Goal: Task Accomplishment & Management: Manage account settings

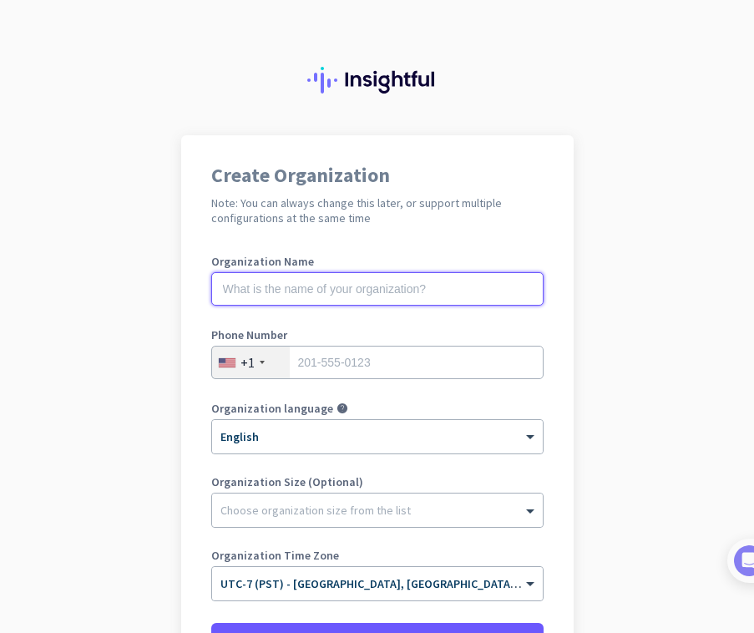
click at [351, 300] on input "text" at bounding box center [377, 288] width 332 height 33
type input "Mercor AI"
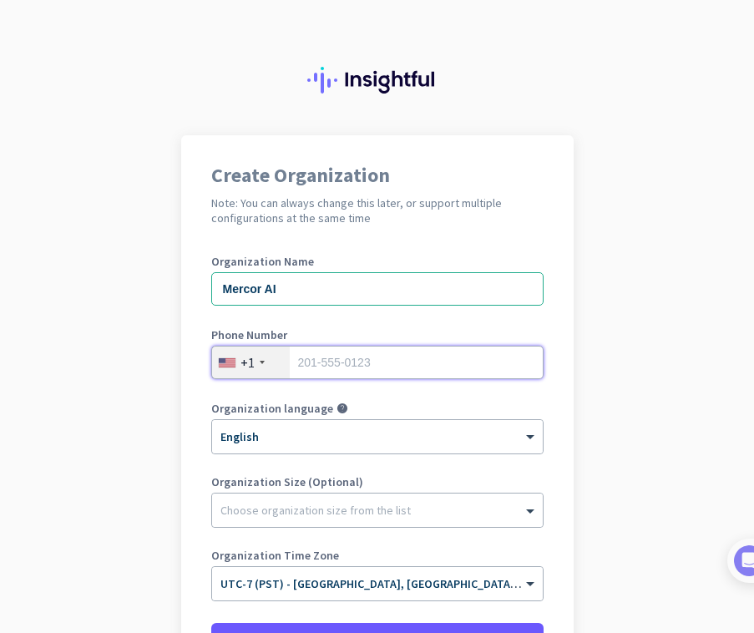
click at [409, 356] on input "tel" at bounding box center [377, 361] width 332 height 33
type input "2095982195"
click at [300, 500] on div at bounding box center [377, 505] width 330 height 17
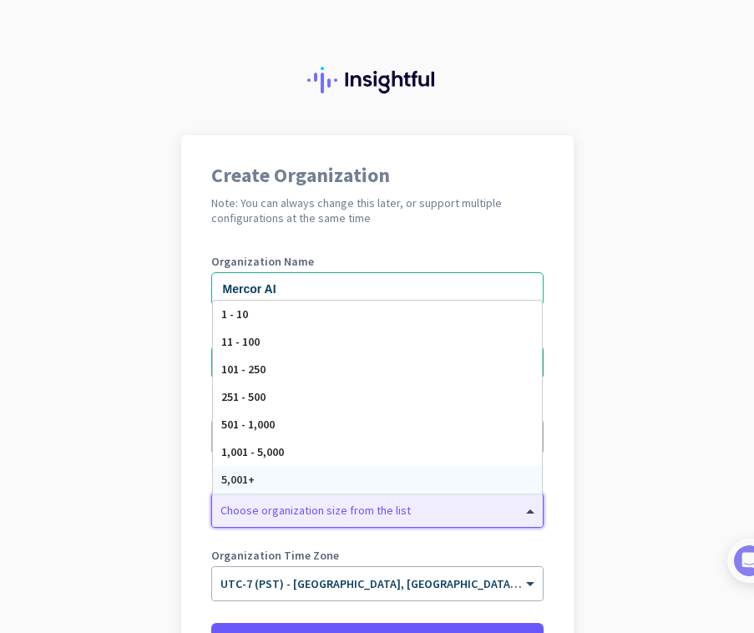
click at [179, 410] on app-onboarding-organization "Create Organization Note: You can always change this later, or support multiple…" at bounding box center [377, 471] width 754 height 673
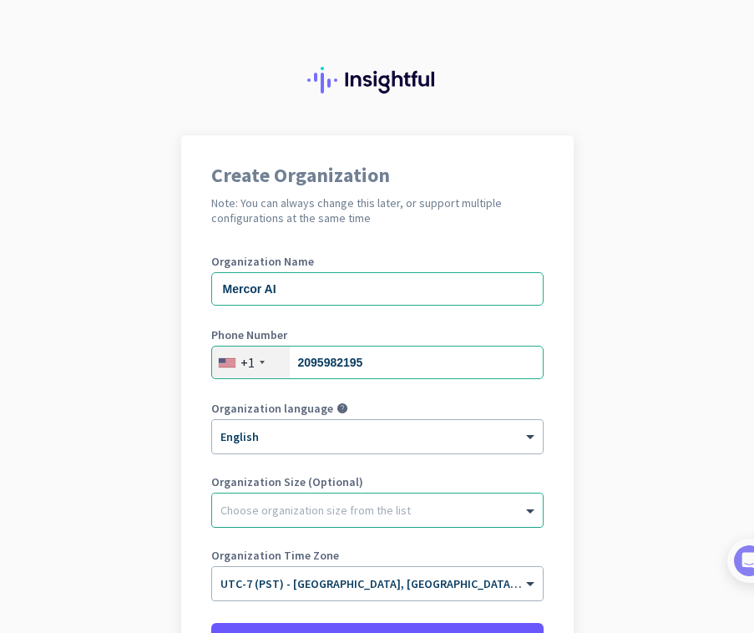
scroll to position [175, 0]
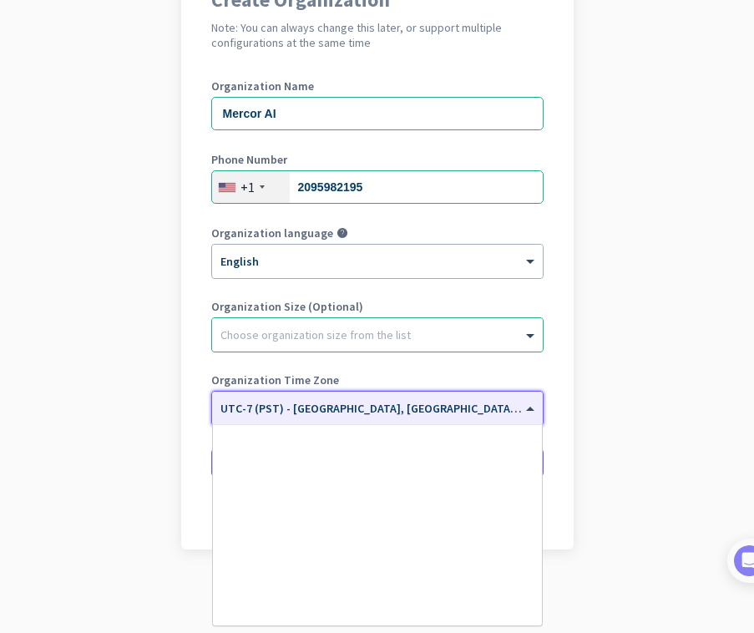
click at [290, 421] on div "× UTC-7 (PST) - [GEOGRAPHIC_DATA], [GEOGRAPHIC_DATA], [GEOGRAPHIC_DATA][PERSON_…" at bounding box center [377, 407] width 330 height 33
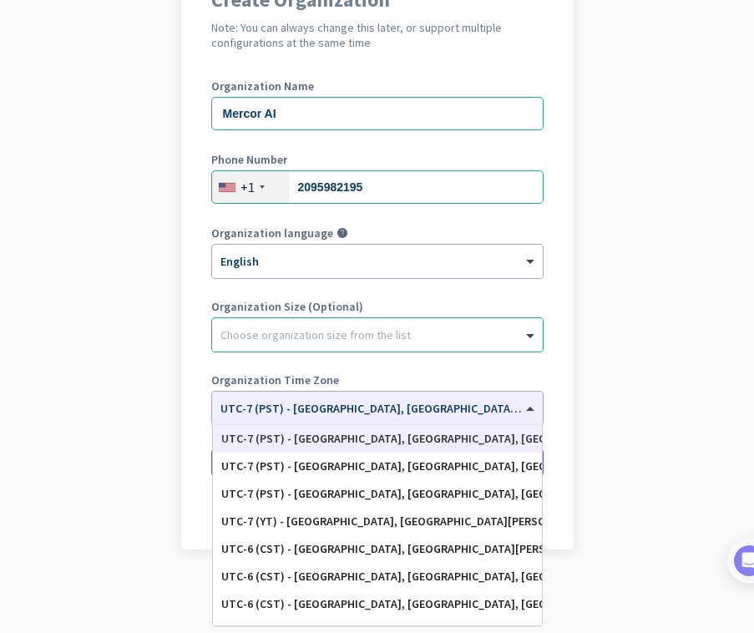
click at [198, 441] on div "Create Organization Note: You can always change this later, or support multiple…" at bounding box center [377, 254] width 392 height 589
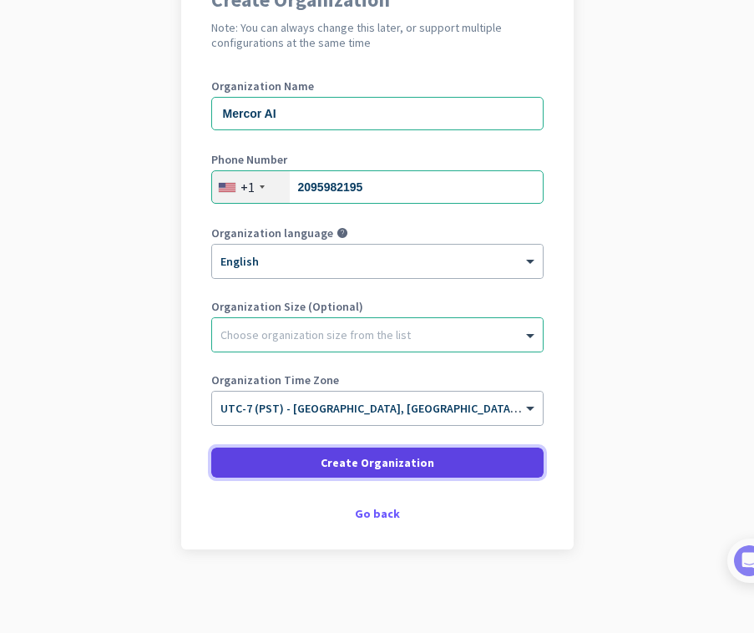
click at [262, 461] on span at bounding box center [377, 462] width 332 height 40
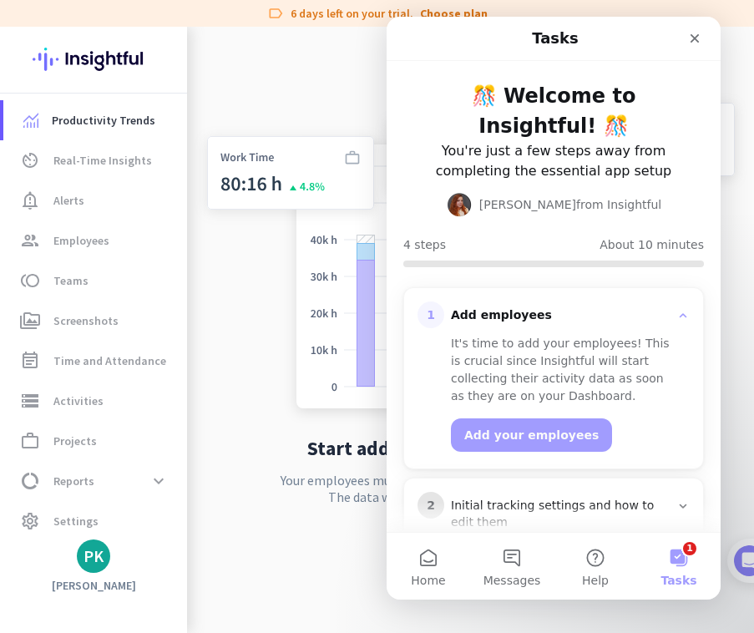
click at [287, 486] on p "Your employees must have Insightful installed on their computers. The data will…" at bounding box center [470, 488] width 381 height 33
click at [697, 36] on icon "Close" at bounding box center [694, 38] width 9 height 9
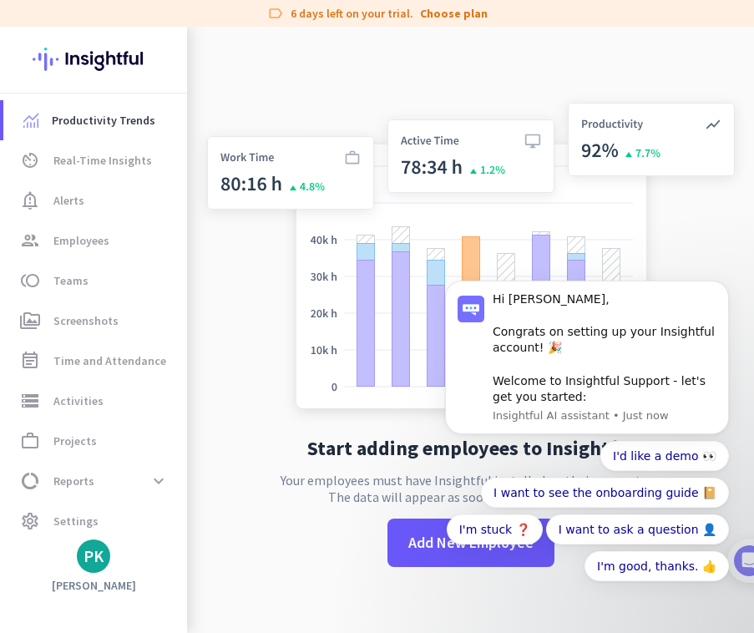
scroll to position [27, 0]
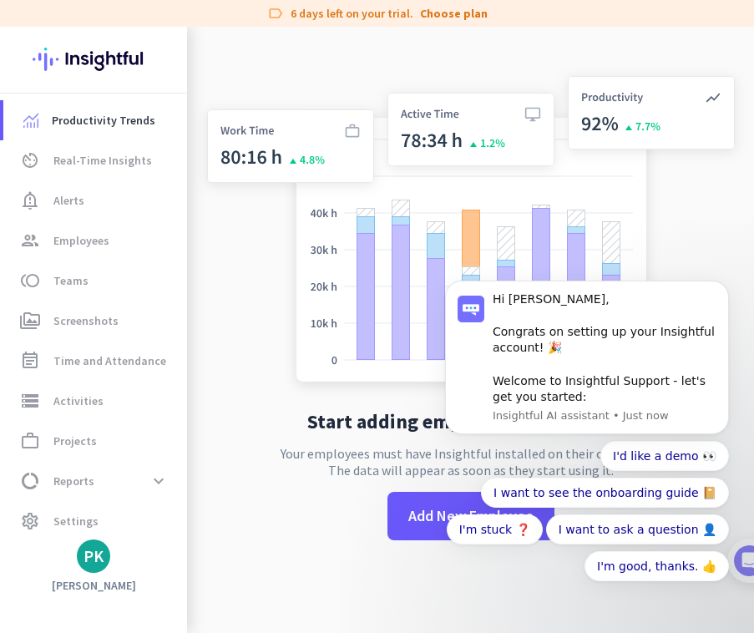
click at [330, 407] on div "Start adding employees to Insightful Your employees must have Insightful instal…" at bounding box center [470, 316] width 552 height 633
click at [368, 519] on div "Start adding employees to Insightful Your employees must have Insightful instal…" at bounding box center [470, 316] width 552 height 633
click at [120, 169] on span "Real-Time Insights" at bounding box center [102, 160] width 98 height 20
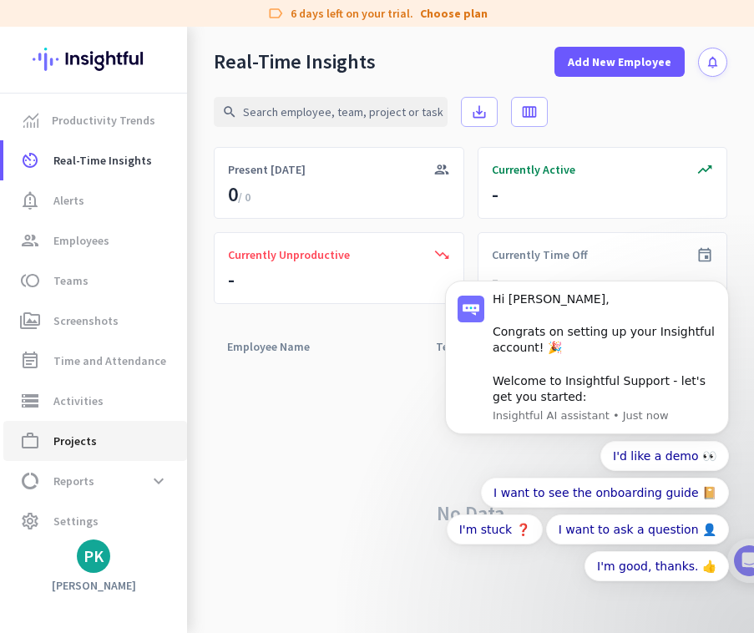
click at [118, 441] on span "work_outline Projects" at bounding box center [95, 441] width 157 height 20
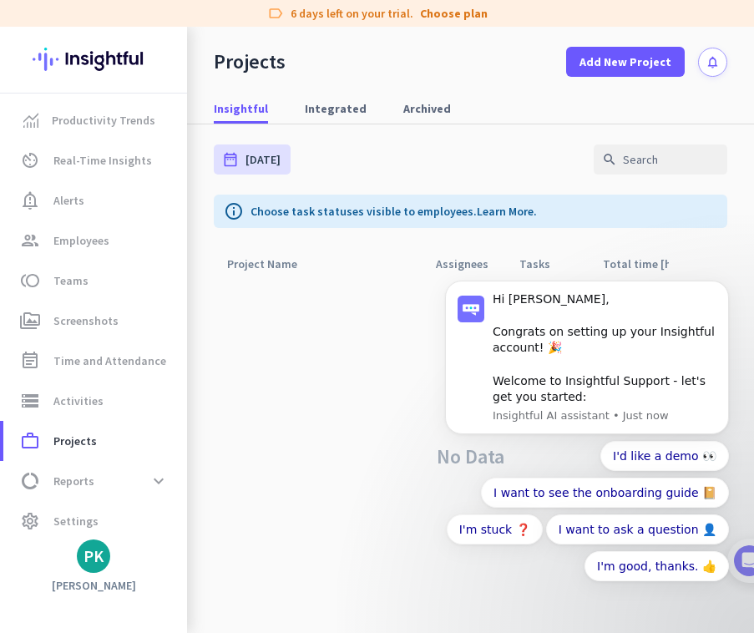
click at [318, 287] on div "No Data" at bounding box center [470, 456] width 513 height 353
click at [605, 61] on span "Add New Project" at bounding box center [625, 61] width 92 height 17
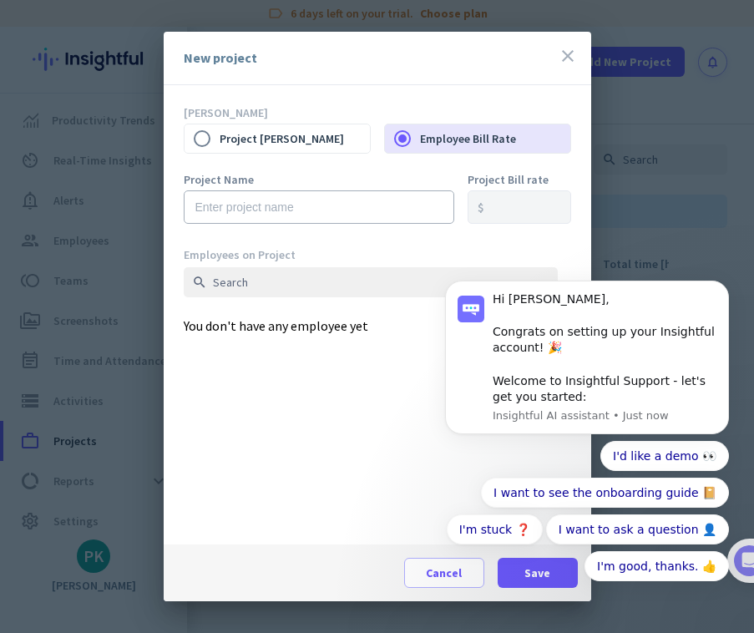
click at [568, 49] on icon "close" at bounding box center [567, 56] width 20 height 20
